Goal: Check status

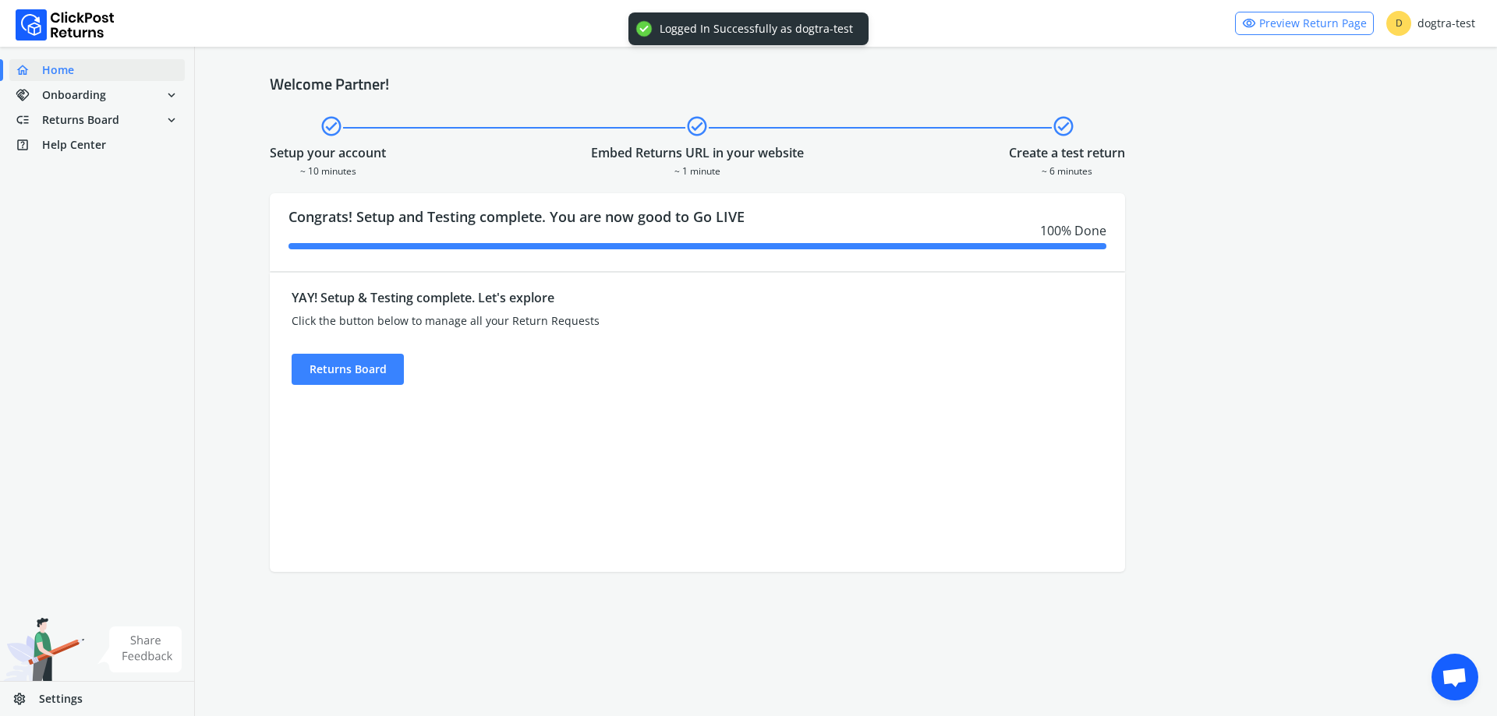
click at [315, 350] on div "YAY! Setup & Testing complete. Let's explore Click the button below to manage a…" at bounding box center [590, 332] width 597 height 106
click at [343, 377] on div "Returns Board" at bounding box center [348, 369] width 112 height 31
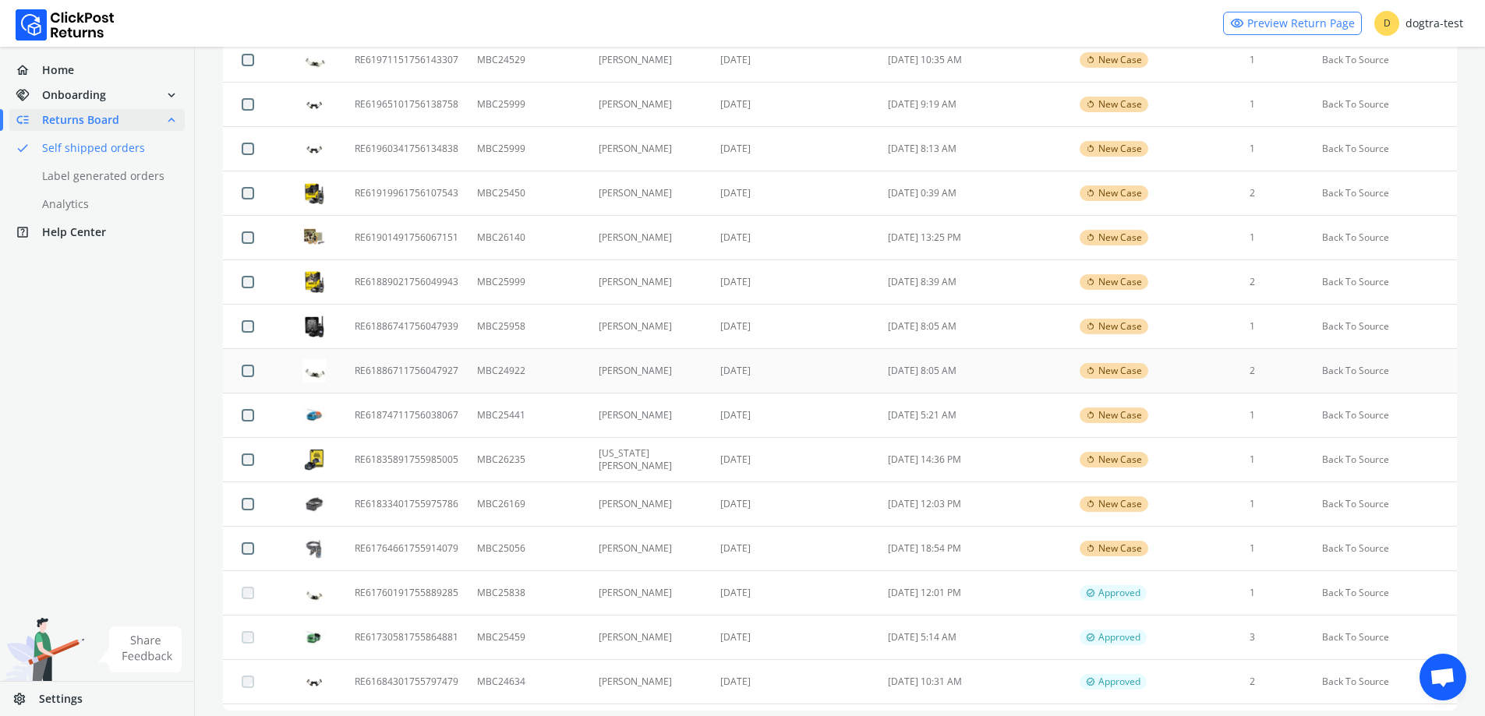
scroll to position [546, 0]
click at [815, 244] on td "[DATE]" at bounding box center [795, 237] width 168 height 44
